Goal: Task Accomplishment & Management: Manage account settings

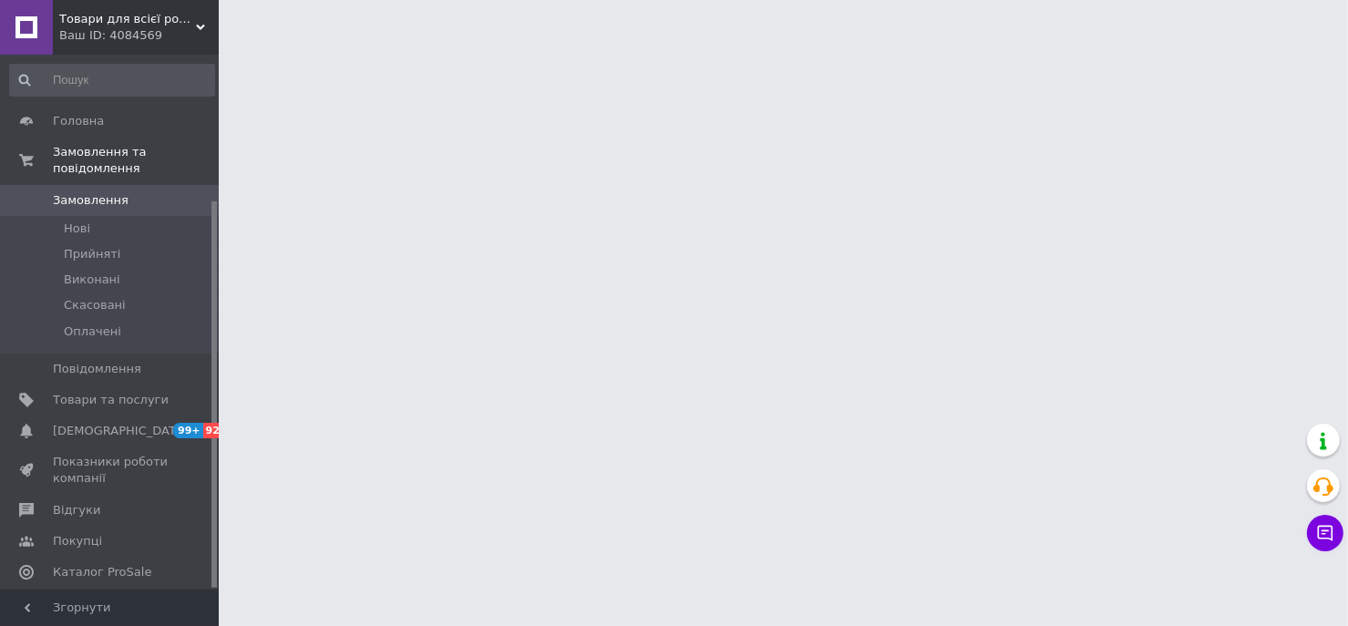
scroll to position [201, 0]
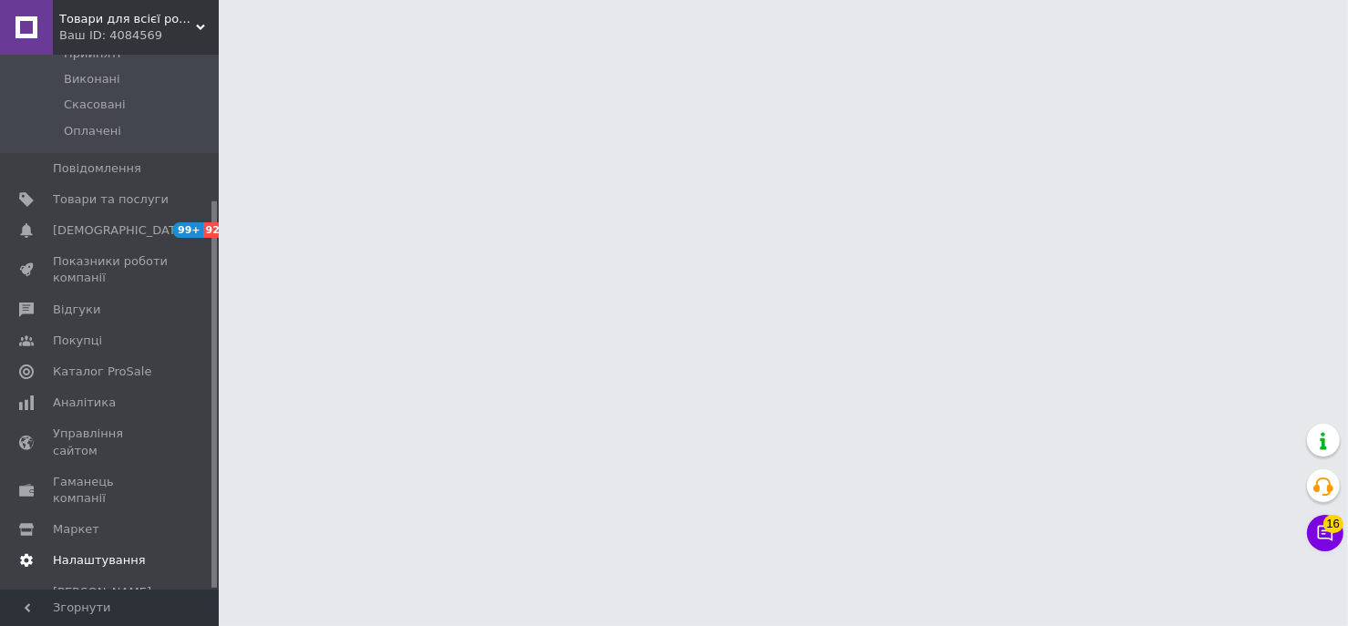
click at [106, 552] on span "Налаштування" at bounding box center [99, 560] width 93 height 16
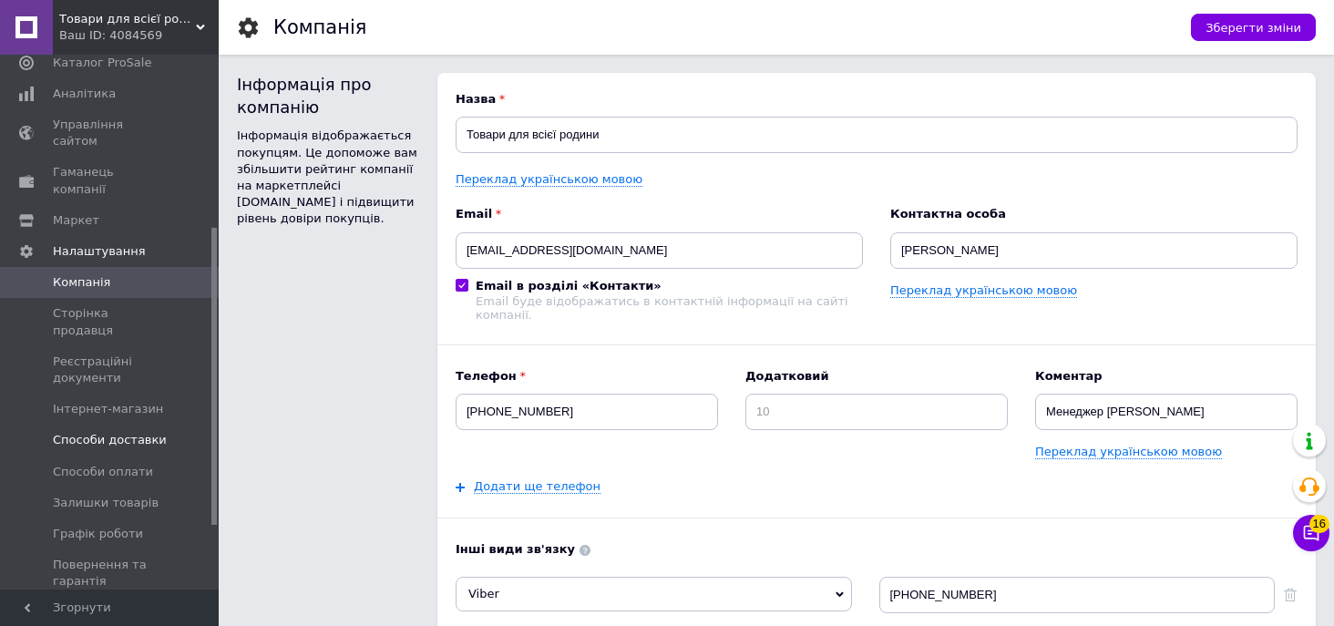
click at [113, 432] on span "Способи доставки" at bounding box center [110, 440] width 114 height 16
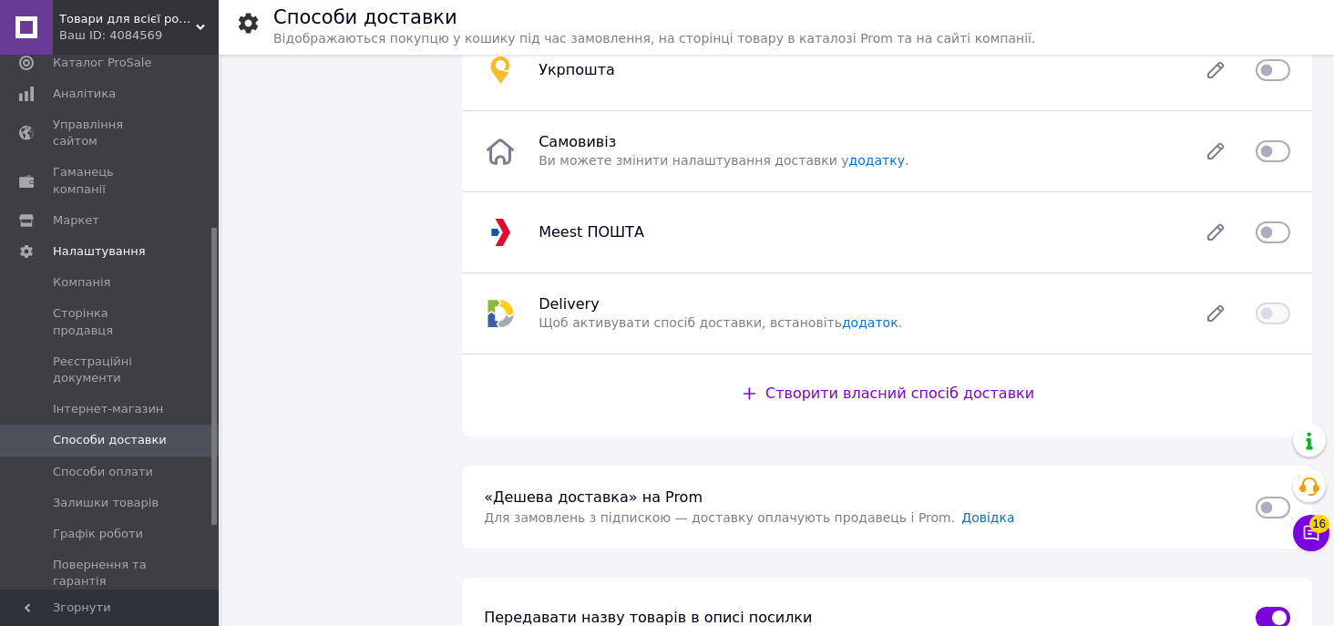
scroll to position [328, 0]
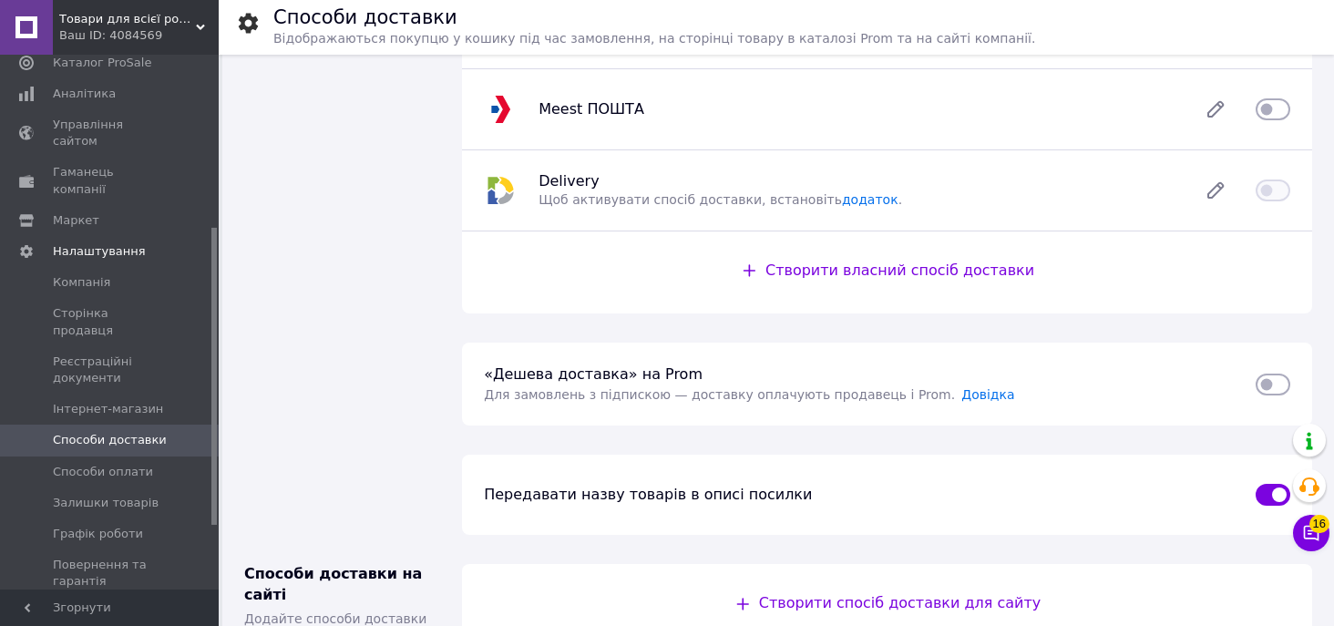
click at [199, 33] on div "Ваш ID: 4084569" at bounding box center [139, 35] width 160 height 16
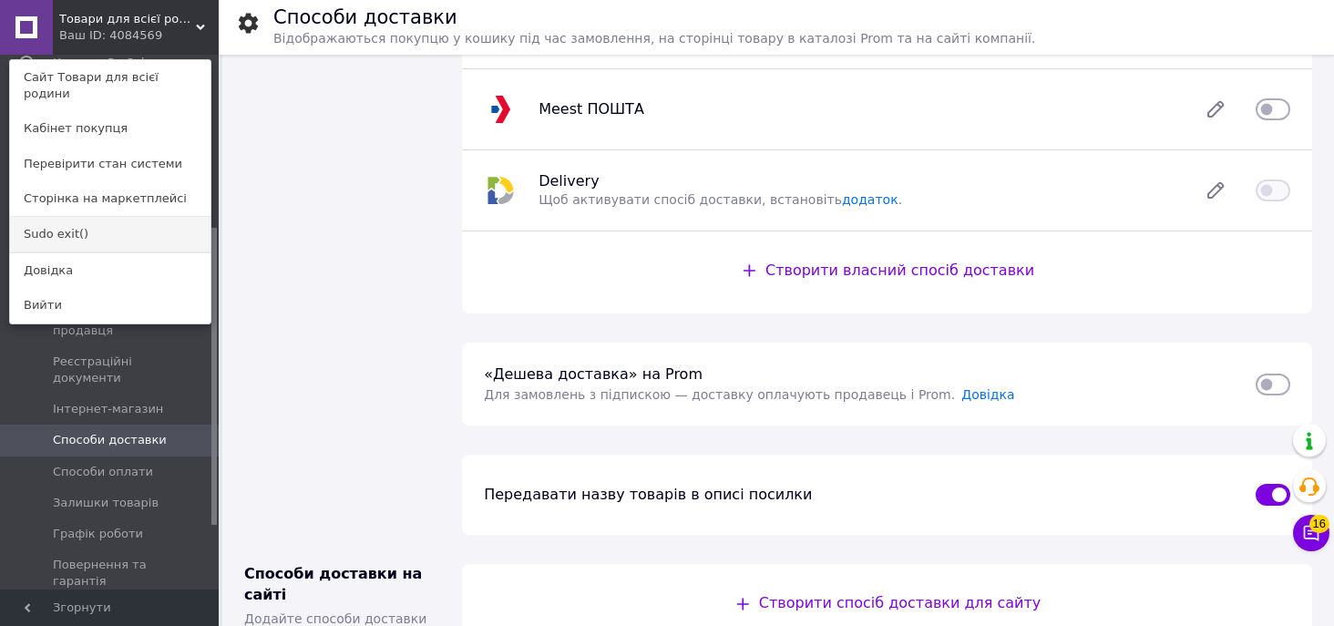
click at [117, 217] on link "Sudo exit()" at bounding box center [110, 234] width 201 height 35
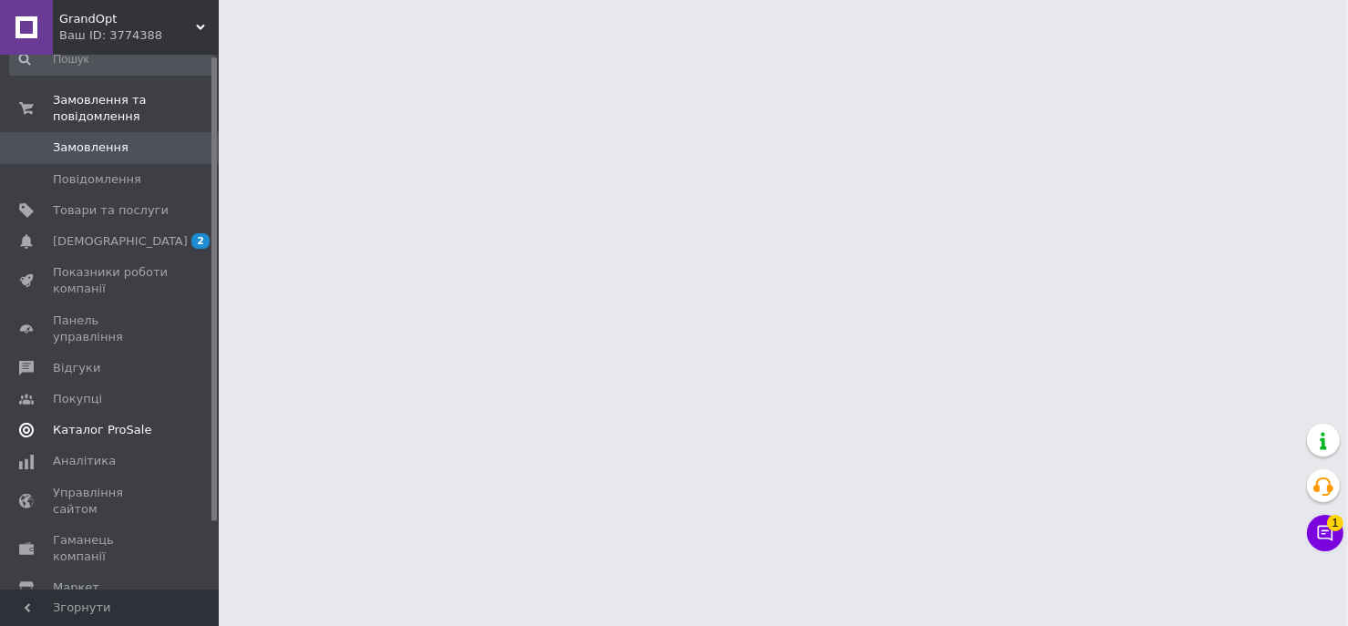
scroll to position [80, 0]
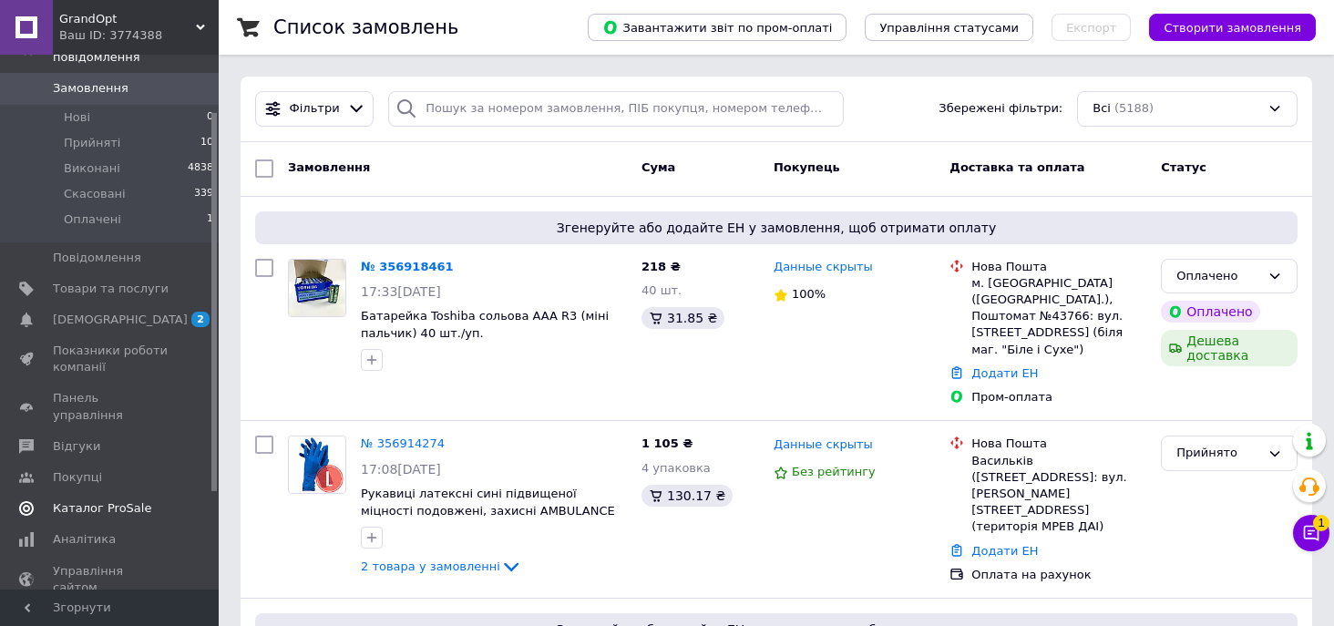
click at [108, 500] on link "Каталог ProSale" at bounding box center [112, 508] width 224 height 31
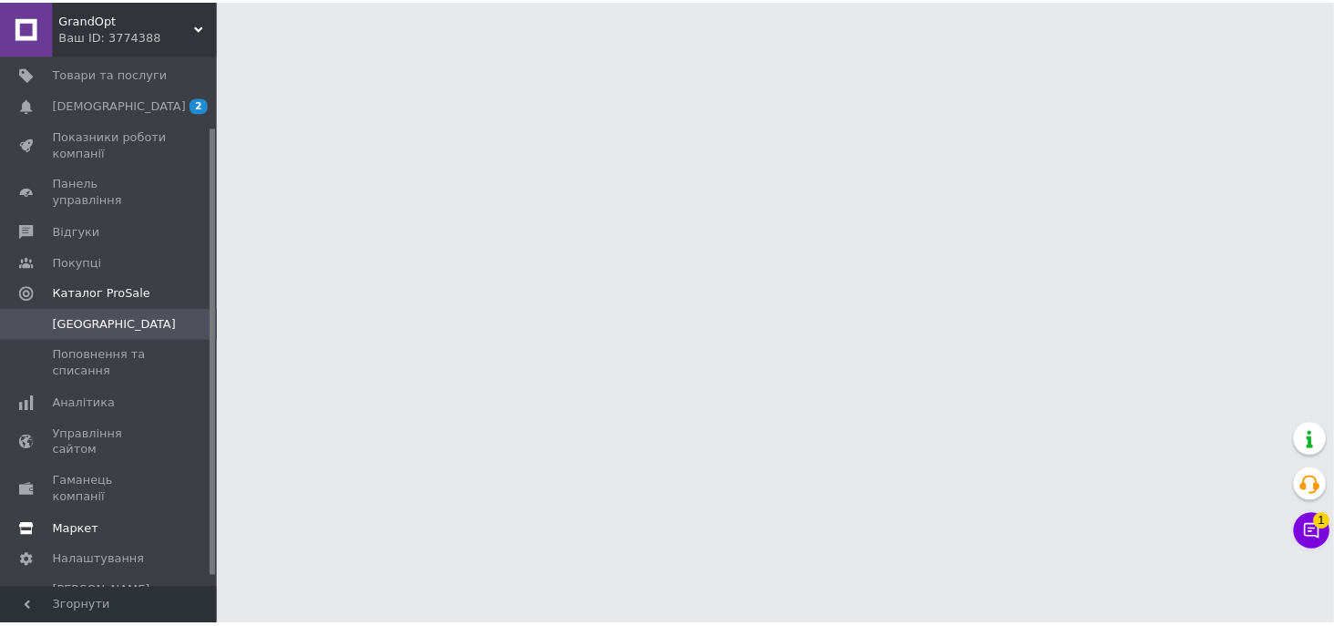
scroll to position [97, 0]
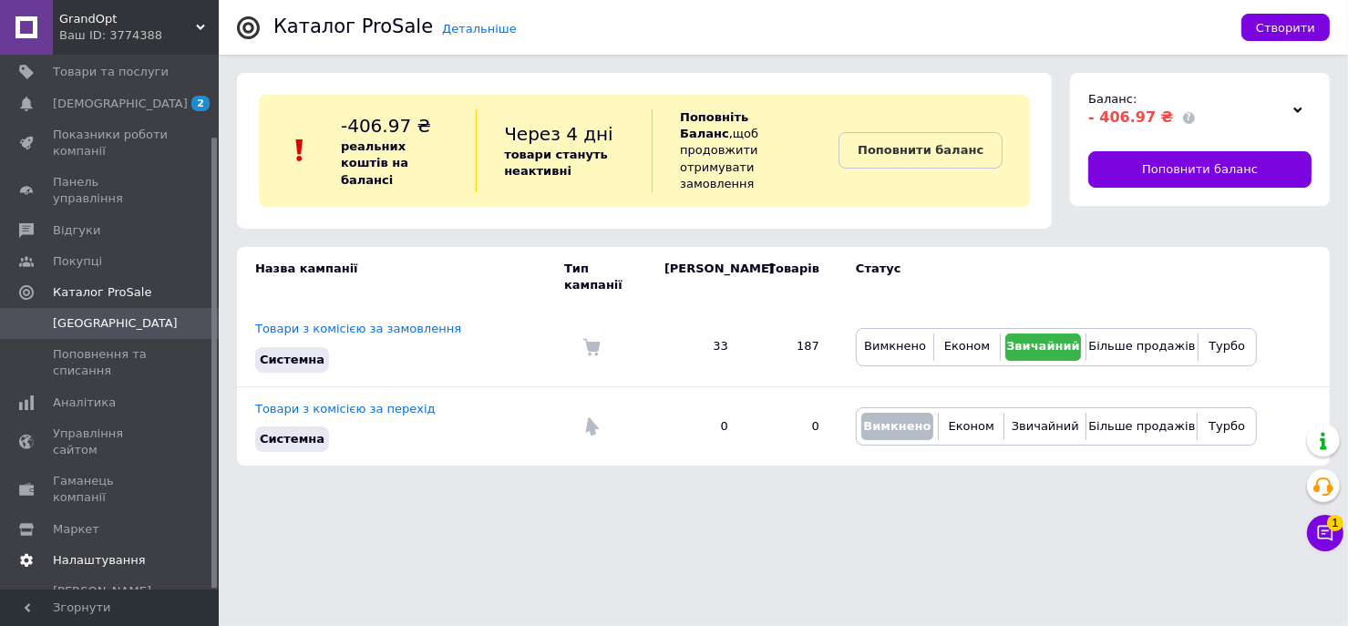
click at [109, 552] on span "Налаштування" at bounding box center [99, 560] width 93 height 16
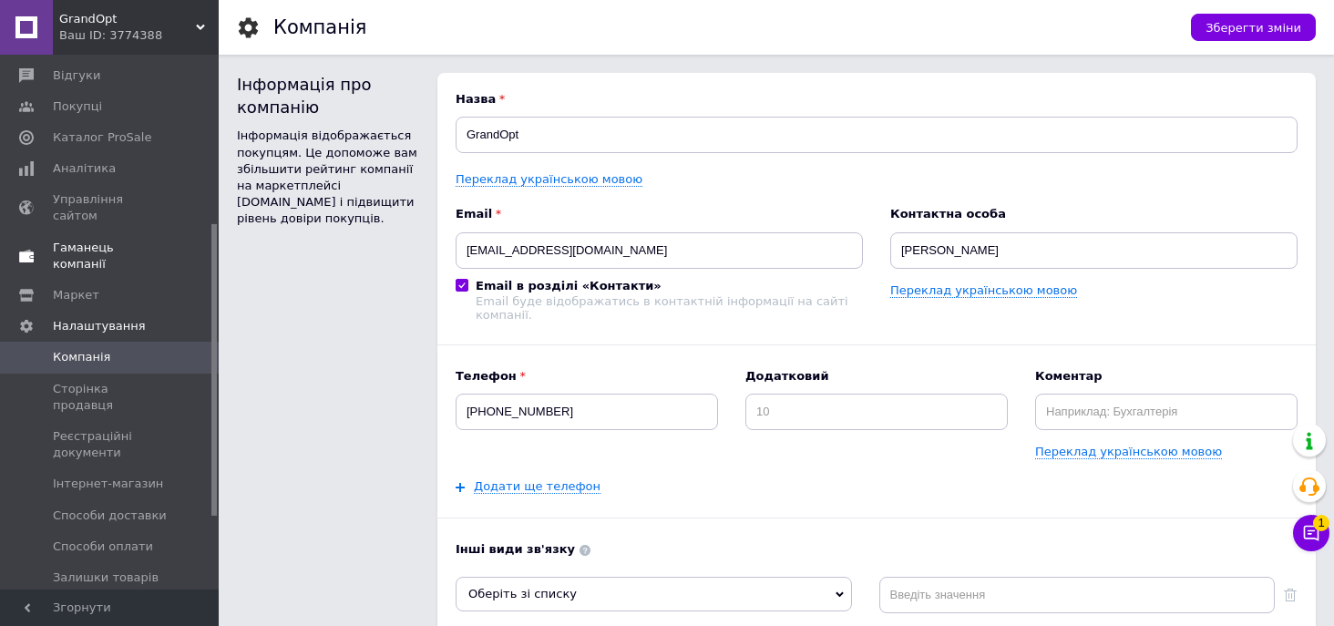
scroll to position [328, 0]
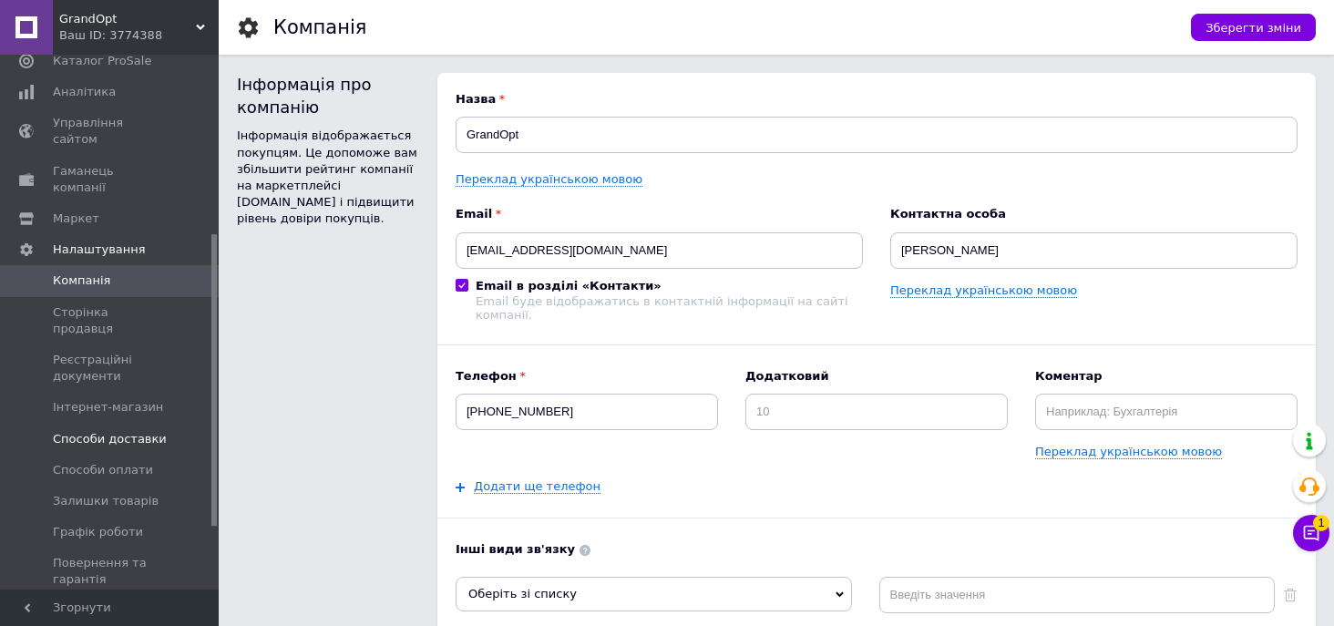
click at [111, 431] on span "Способи доставки" at bounding box center [110, 439] width 114 height 16
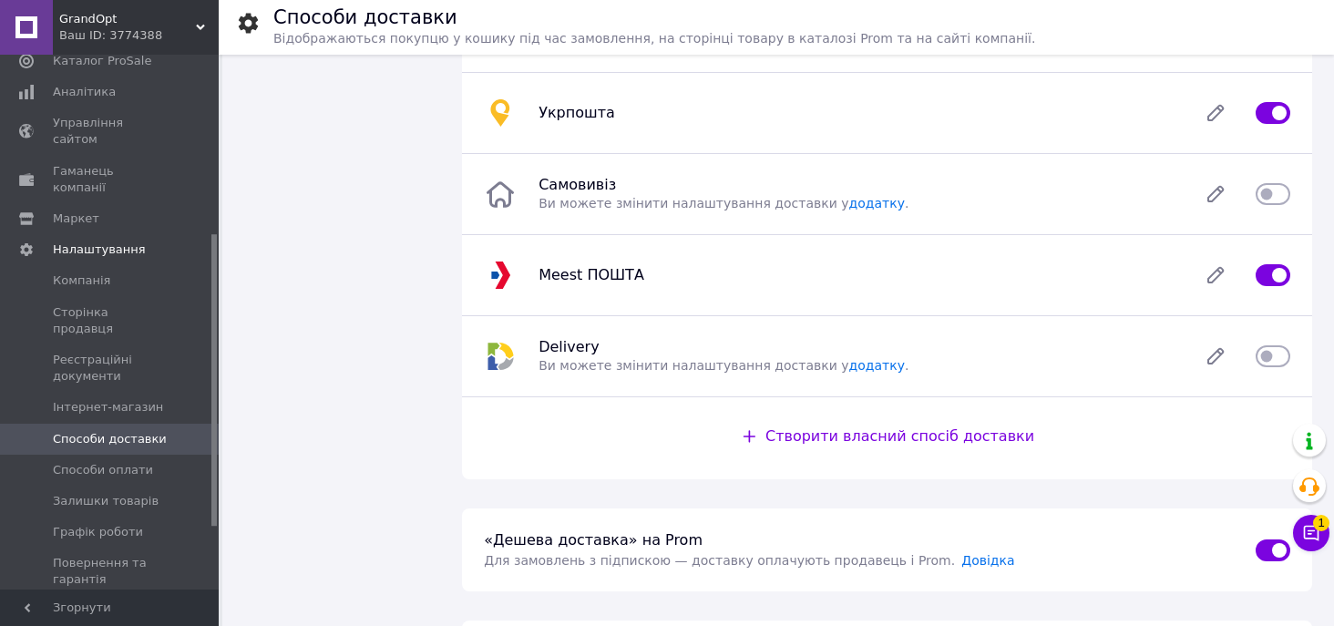
scroll to position [438, 0]
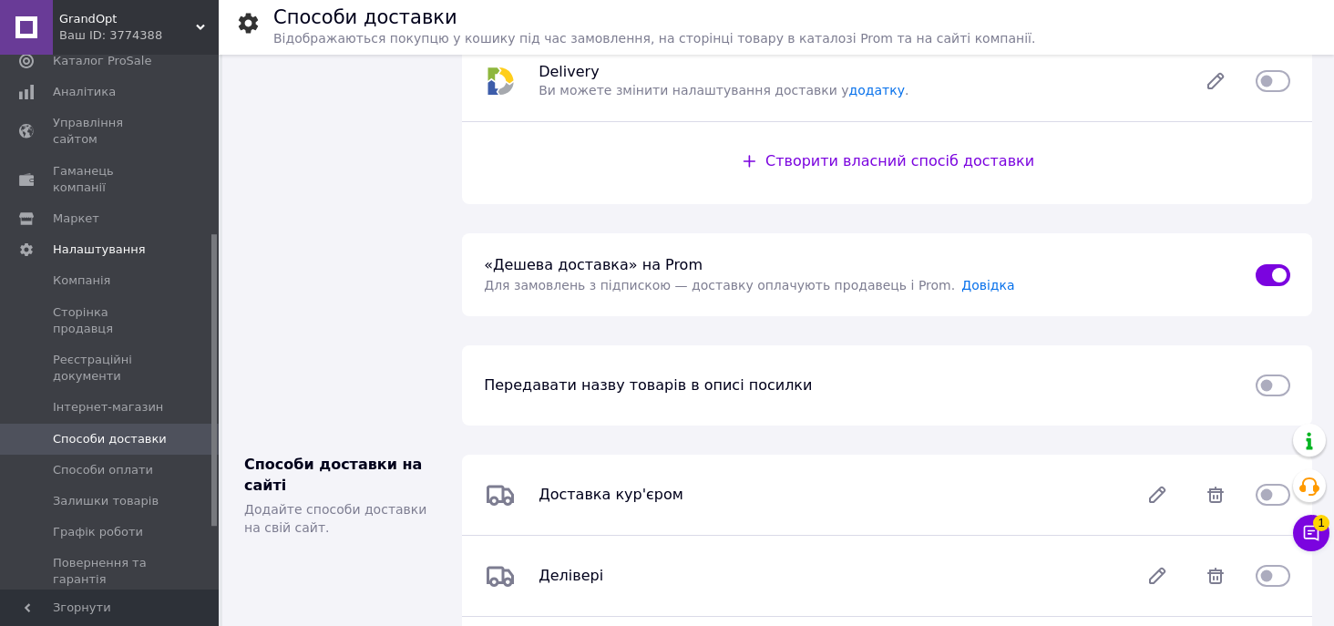
click at [203, 25] on use at bounding box center [200, 27] width 9 height 5
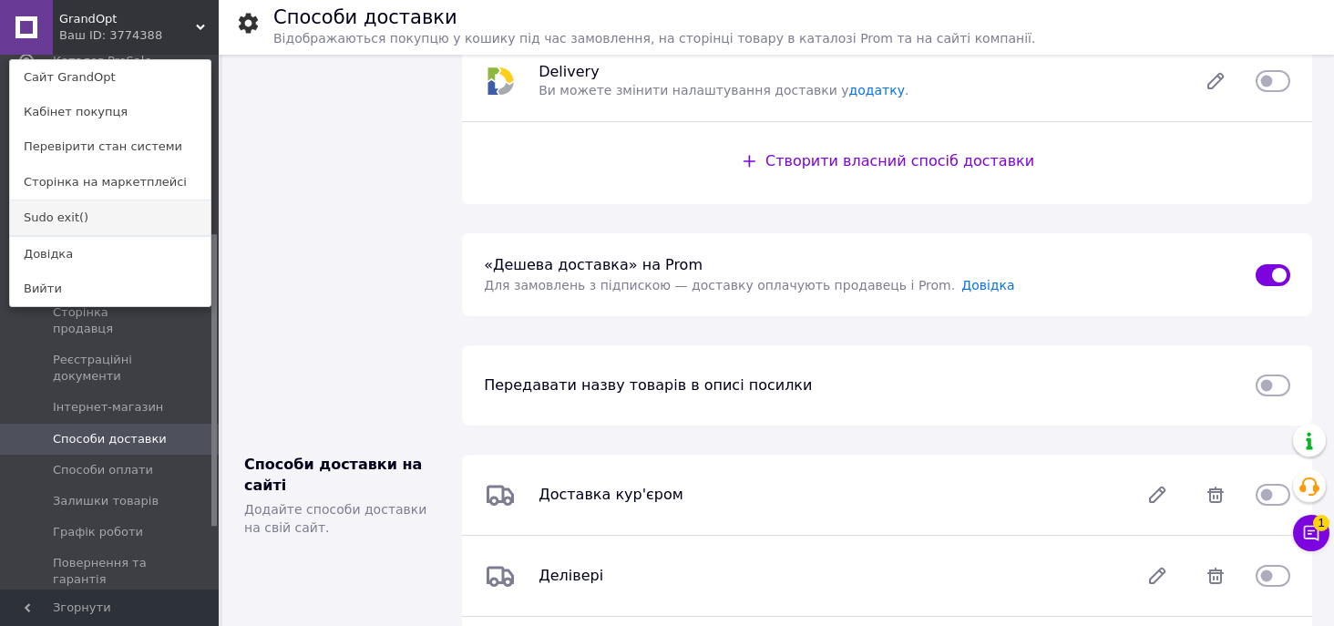
click at [110, 222] on link "Sudo exit()" at bounding box center [110, 218] width 201 height 35
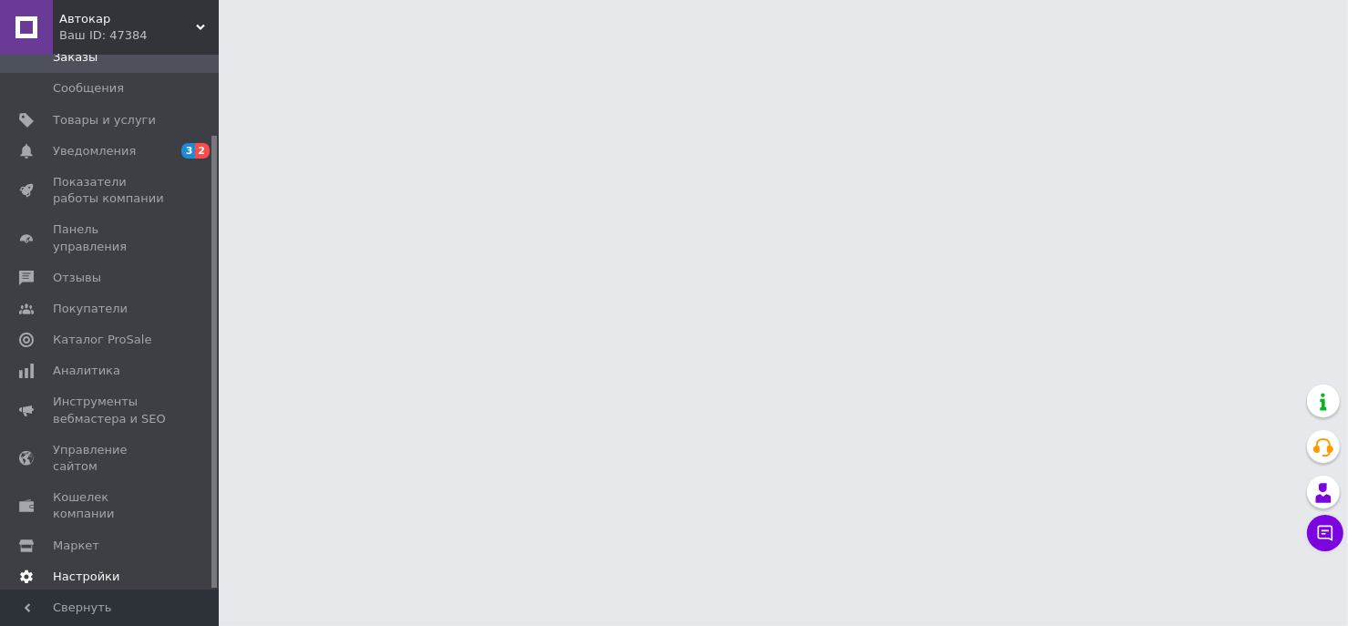
click at [107, 569] on span "Настройки" at bounding box center [86, 577] width 67 height 16
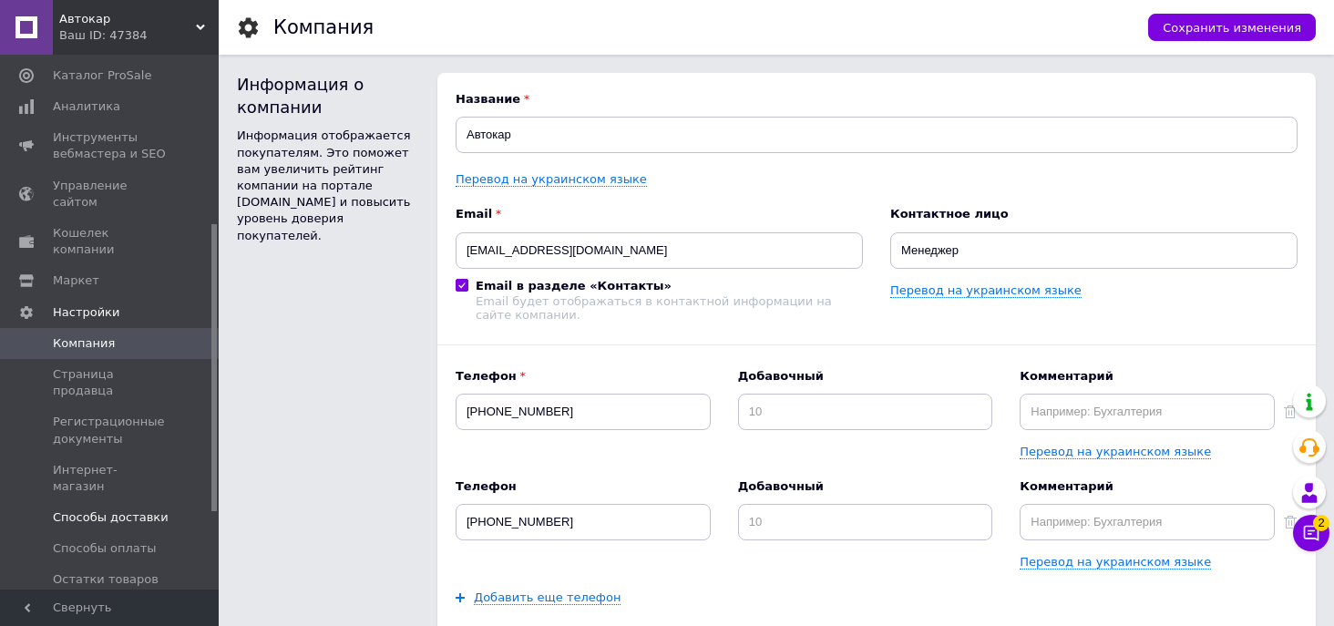
click at [105, 510] on span "Способы доставки" at bounding box center [111, 518] width 116 height 16
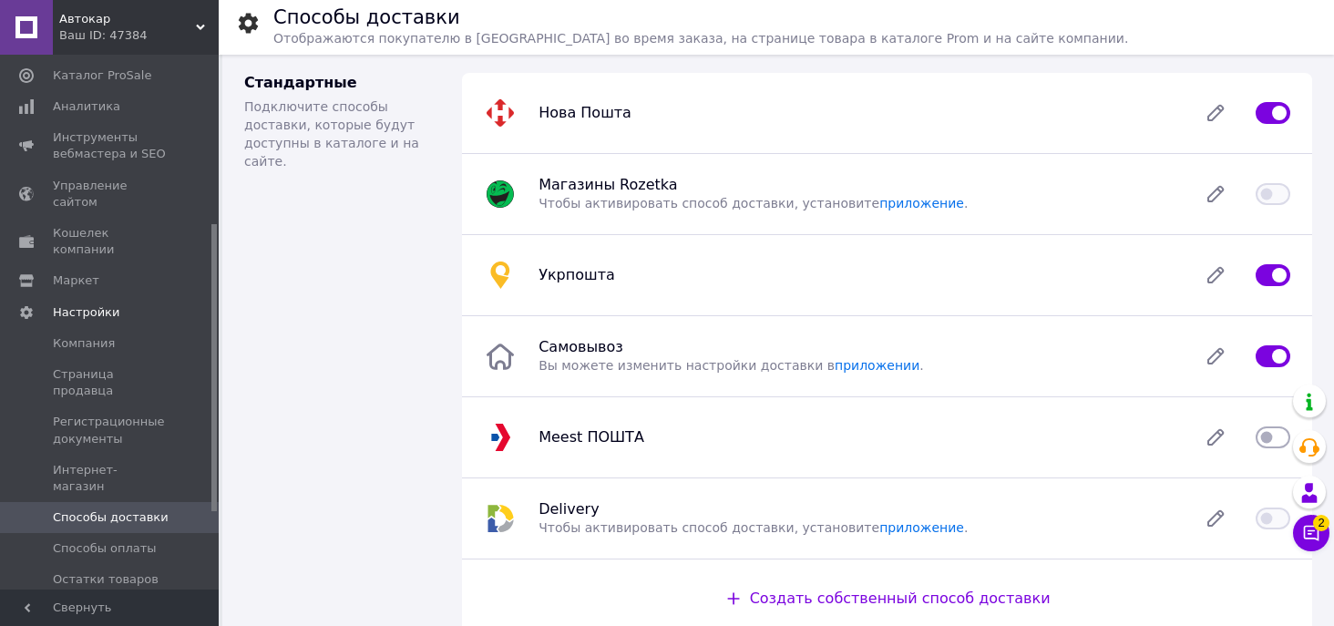
click at [197, 28] on icon at bounding box center [200, 27] width 9 height 9
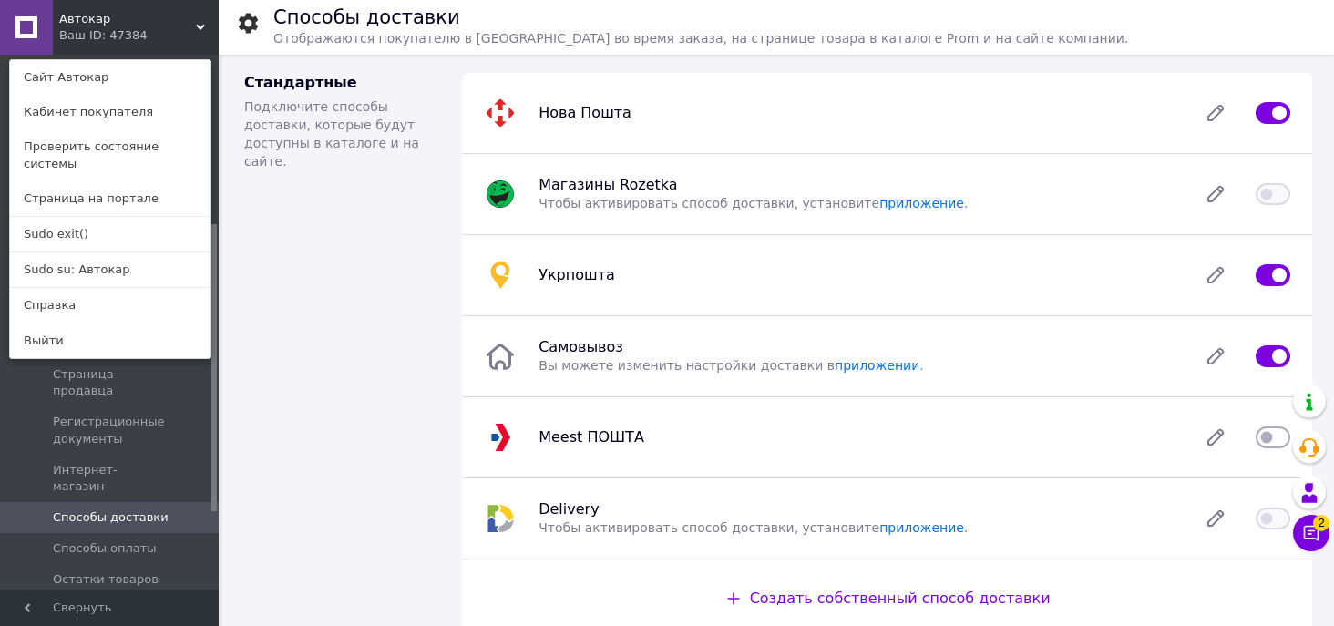
click at [73, 217] on link "Sudo exit()" at bounding box center [110, 234] width 201 height 35
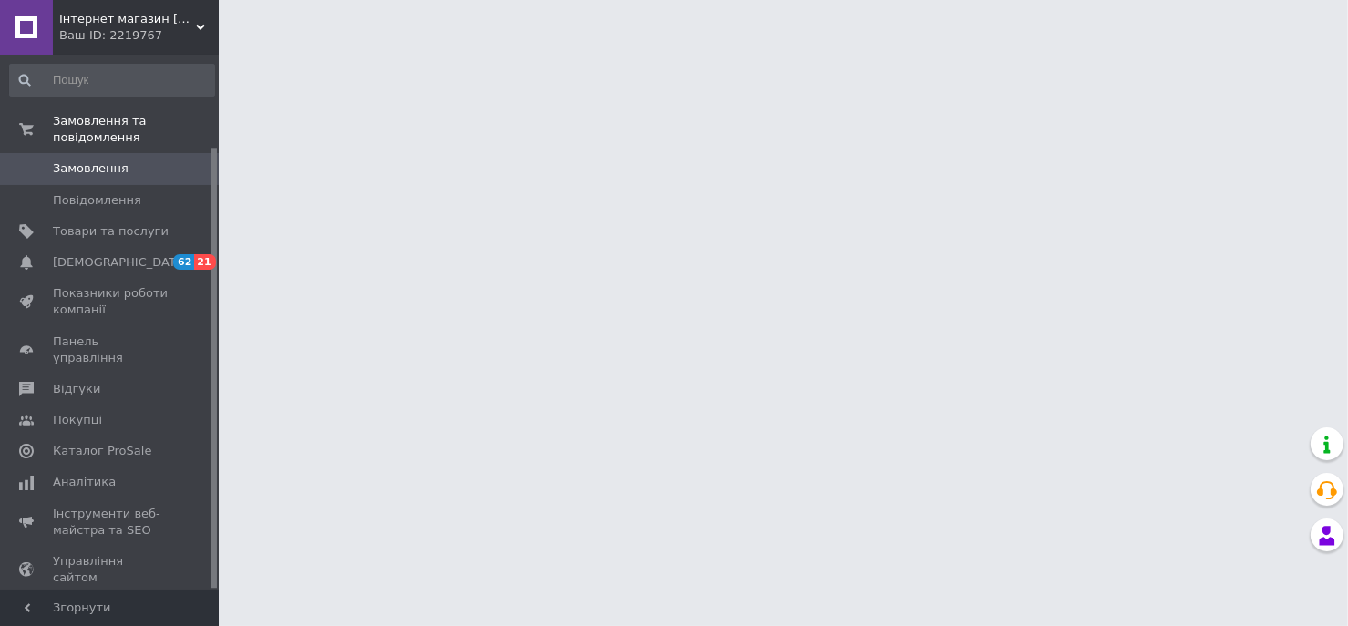
scroll to position [111, 0]
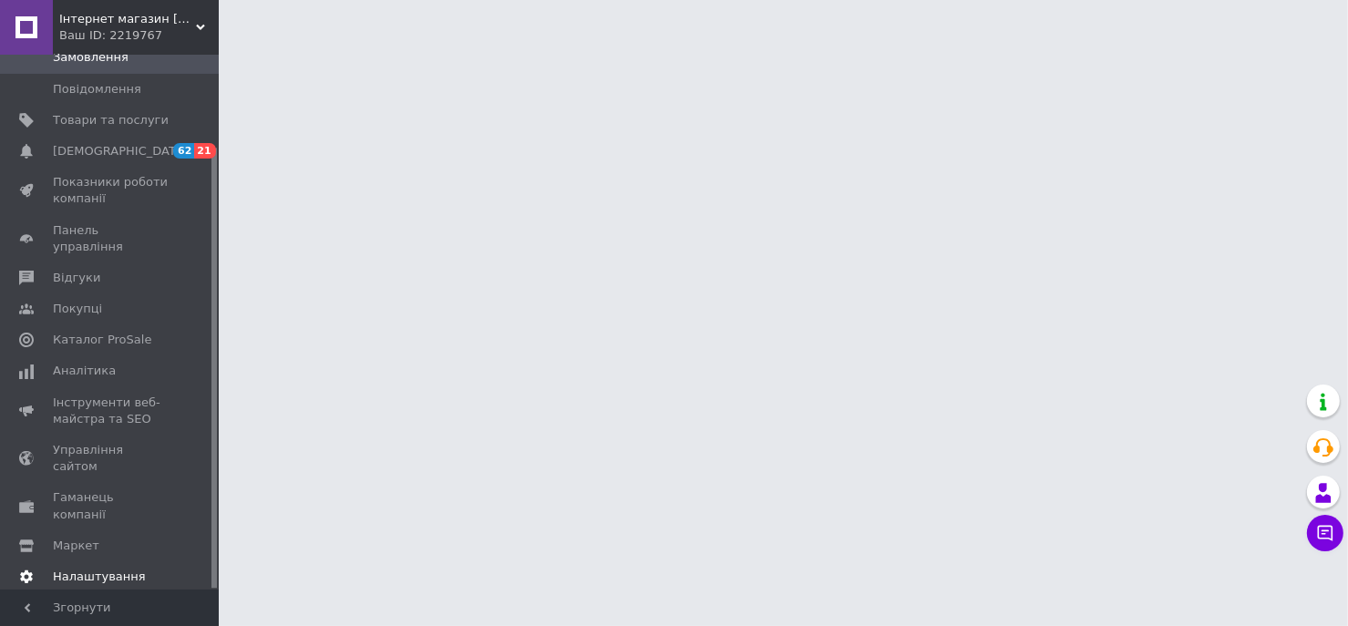
click at [106, 569] on span "Налаштування" at bounding box center [99, 577] width 93 height 16
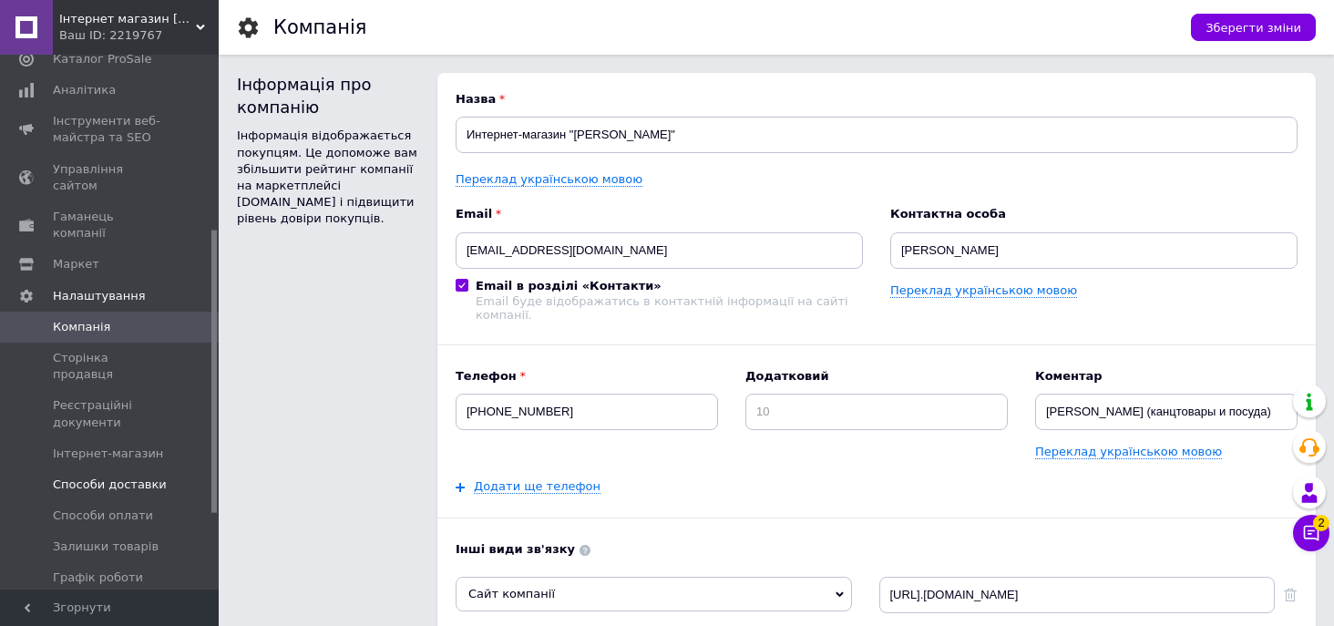
click at [109, 477] on span "Способи доставки" at bounding box center [110, 485] width 114 height 16
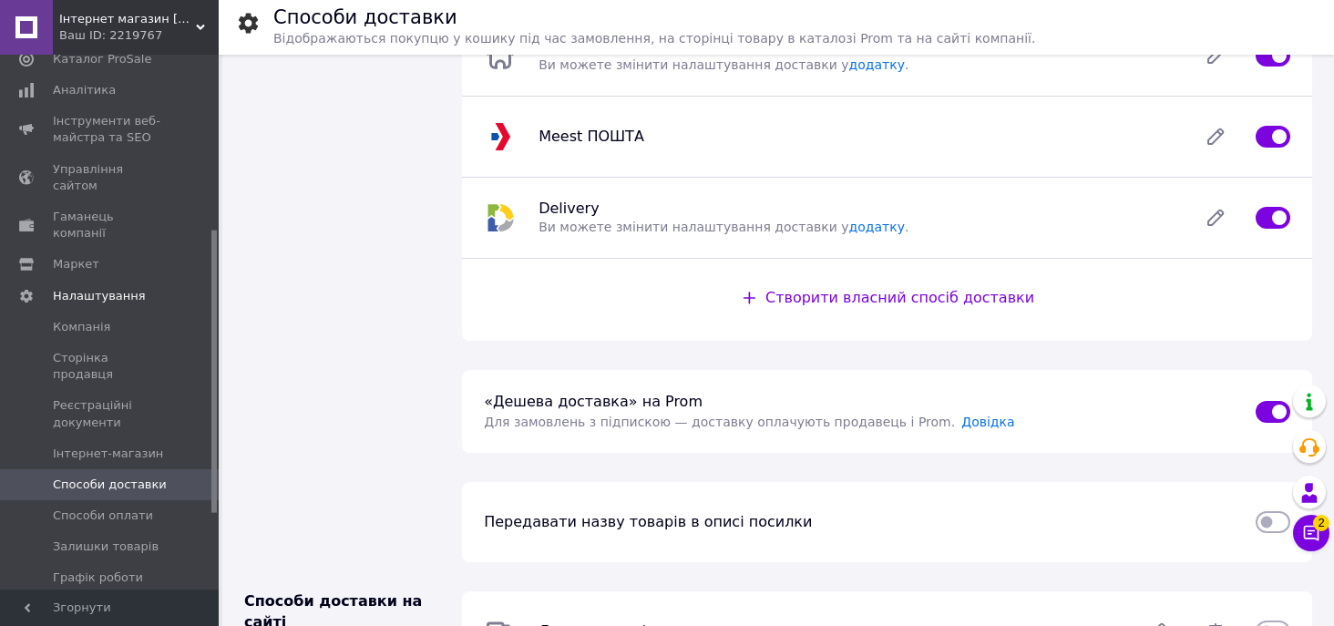
scroll to position [328, 0]
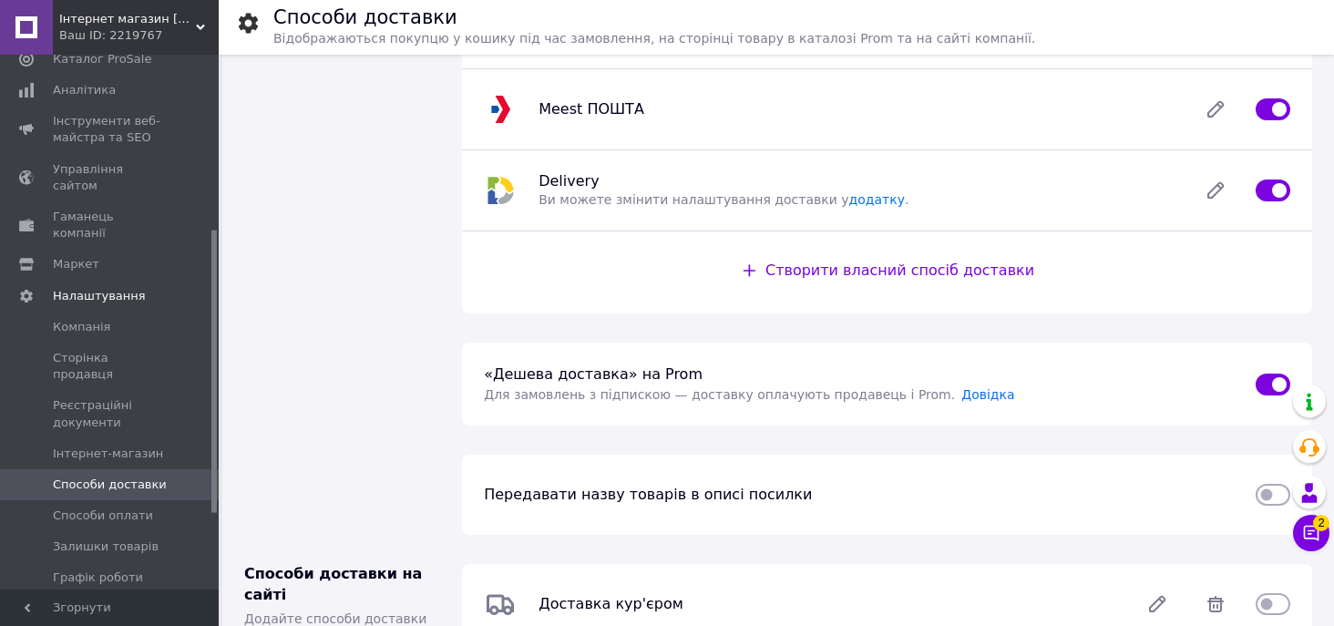
click at [209, 26] on div "Інтернет магазин Ксюша Ваш ID: 2219767" at bounding box center [136, 27] width 166 height 55
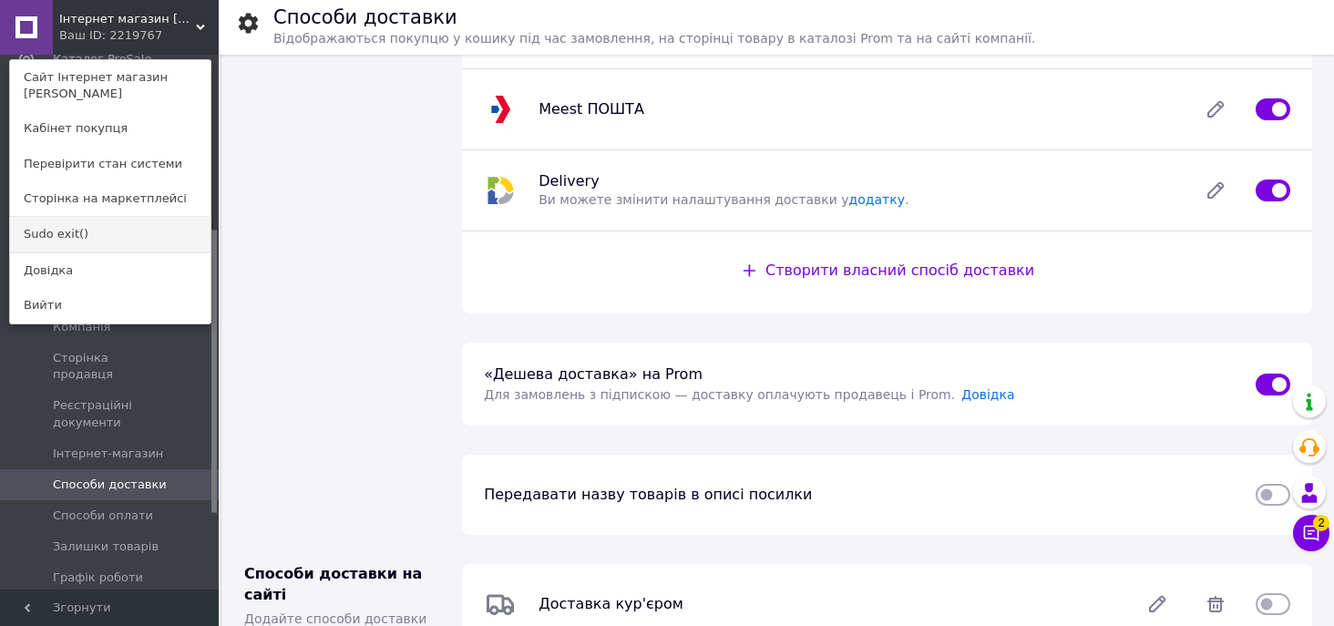
click at [119, 217] on link "Sudo exit()" at bounding box center [110, 234] width 201 height 35
